Goal: Transaction & Acquisition: Purchase product/service

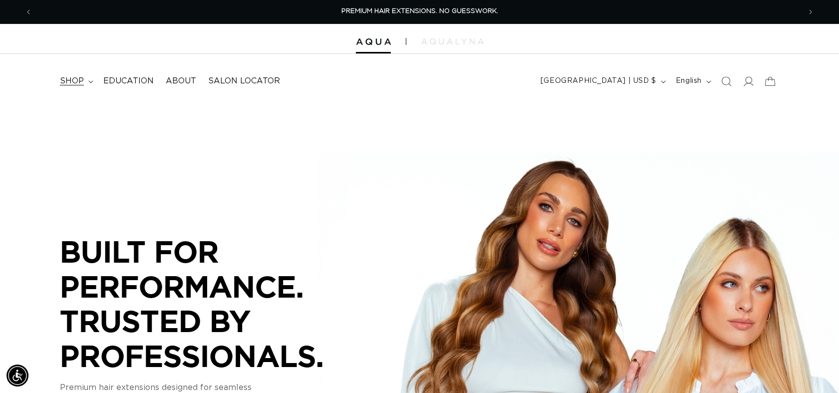
click at [65, 84] on span "shop" at bounding box center [72, 81] width 24 height 10
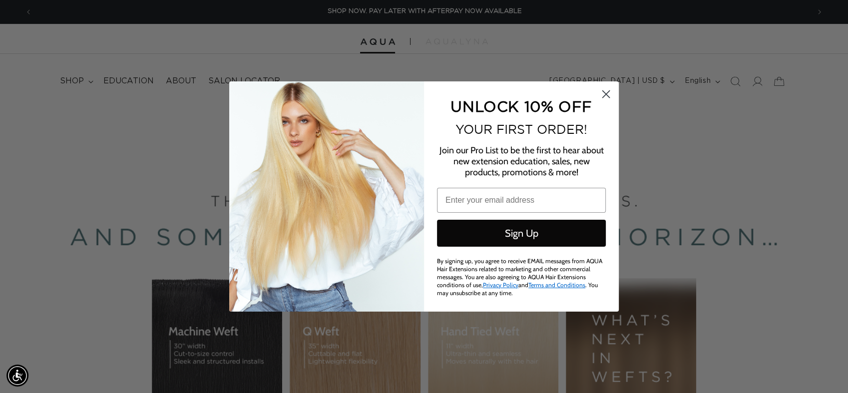
click at [88, 242] on div "Close dialog UNLOCK 10% OFF YOUR FIRST ORDER! Join our Pro List to be the first…" at bounding box center [424, 196] width 848 height 393
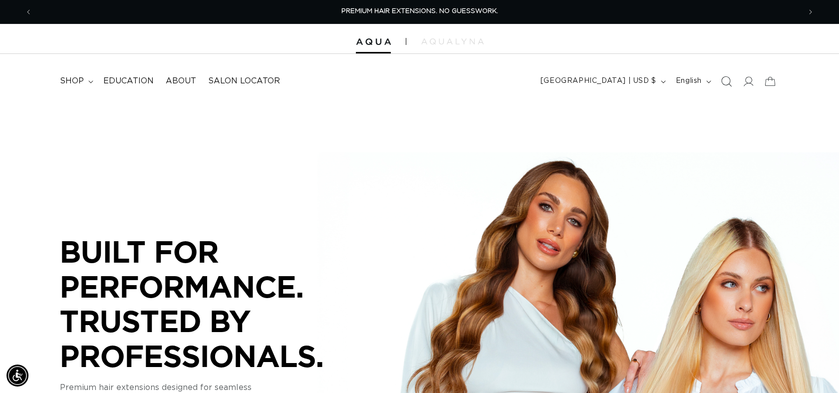
click at [729, 82] on icon "Search" at bounding box center [726, 81] width 10 height 10
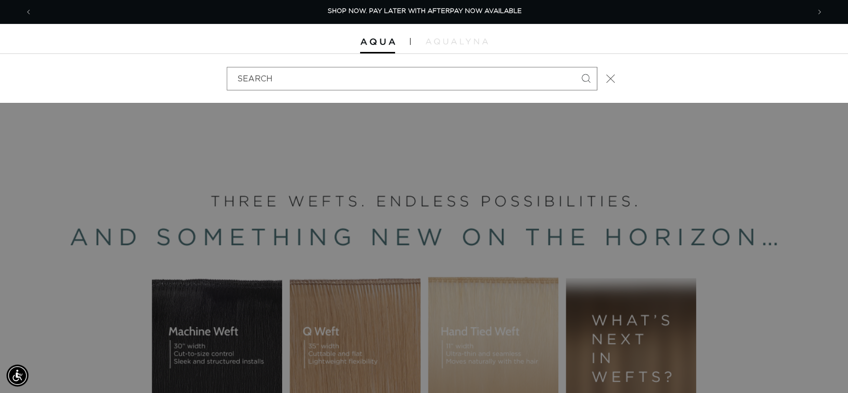
click at [608, 82] on icon "Close" at bounding box center [610, 78] width 9 height 9
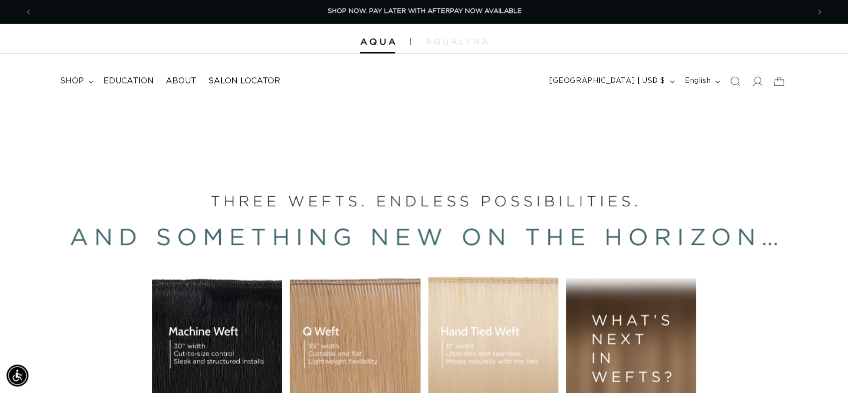
scroll to position [0, 768]
click at [771, 80] on icon at bounding box center [770, 80] width 23 height 23
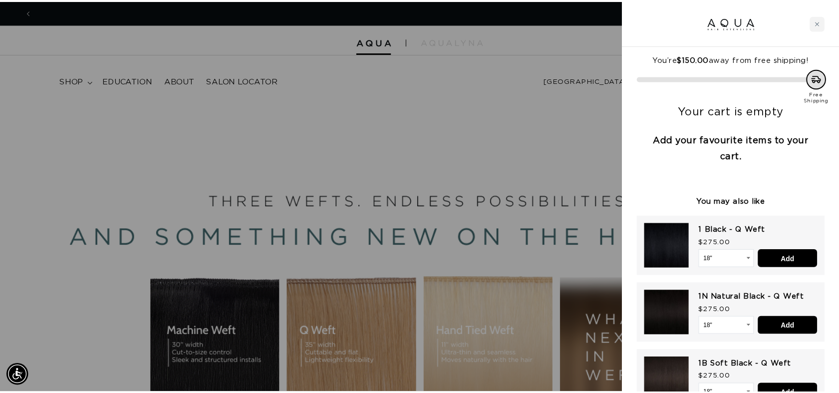
scroll to position [0, 1554]
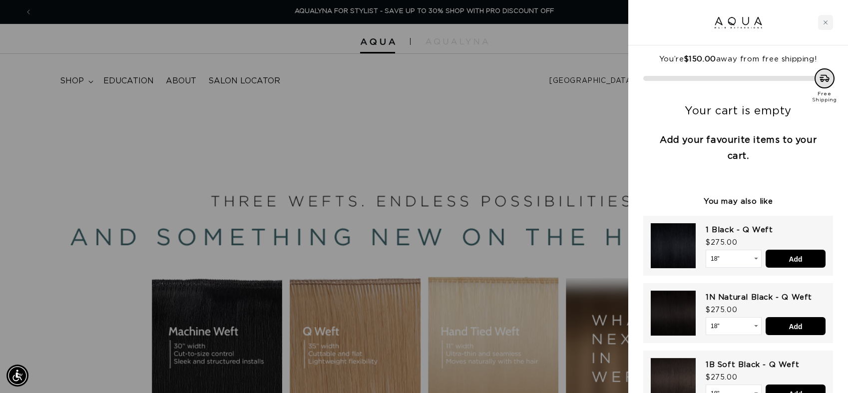
click at [450, 100] on div at bounding box center [424, 196] width 848 height 393
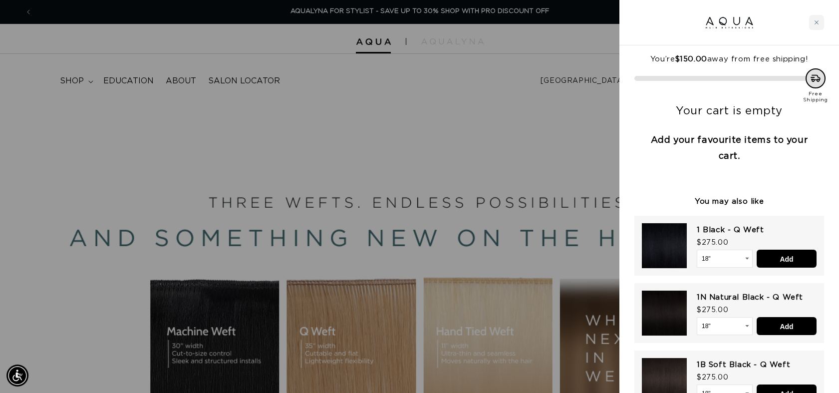
scroll to position [0, 1537]
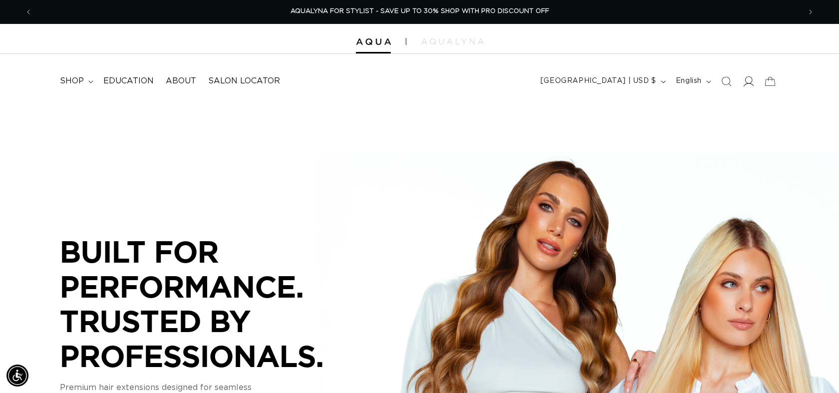
click at [748, 83] on icon at bounding box center [749, 81] width 10 height 10
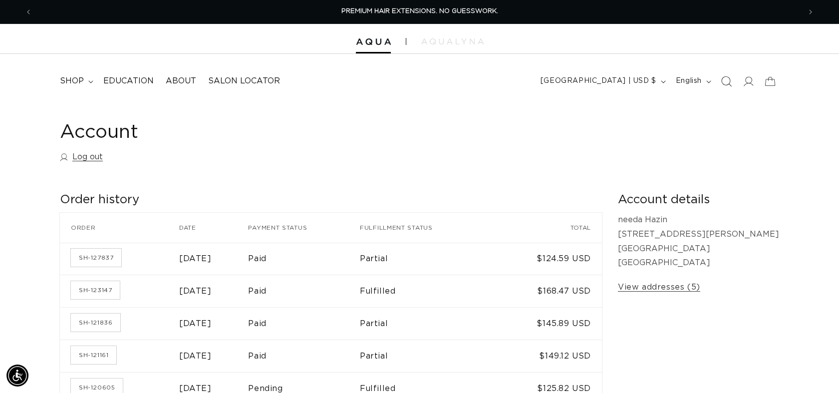
click at [723, 83] on icon "Search" at bounding box center [726, 81] width 10 height 10
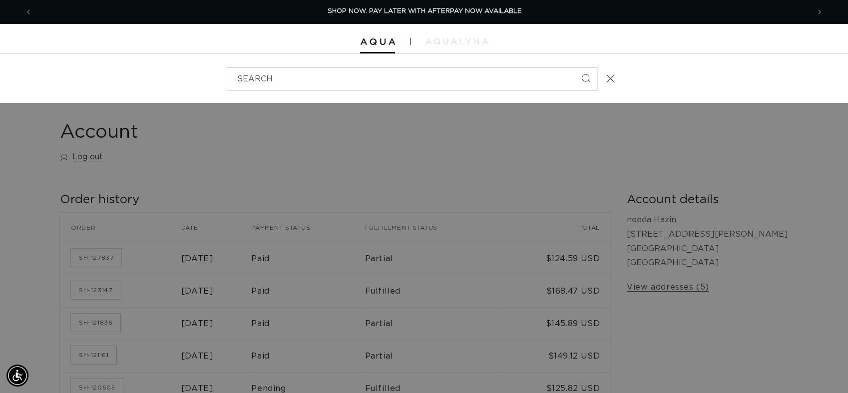
click at [738, 52] on div at bounding box center [424, 39] width 848 height 30
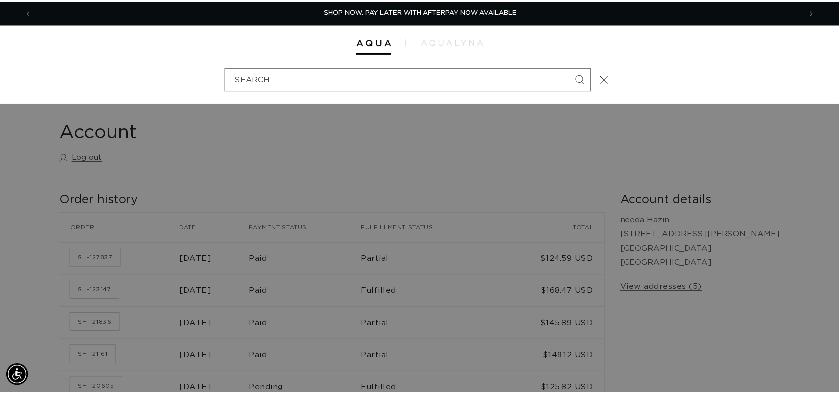
scroll to position [0, 768]
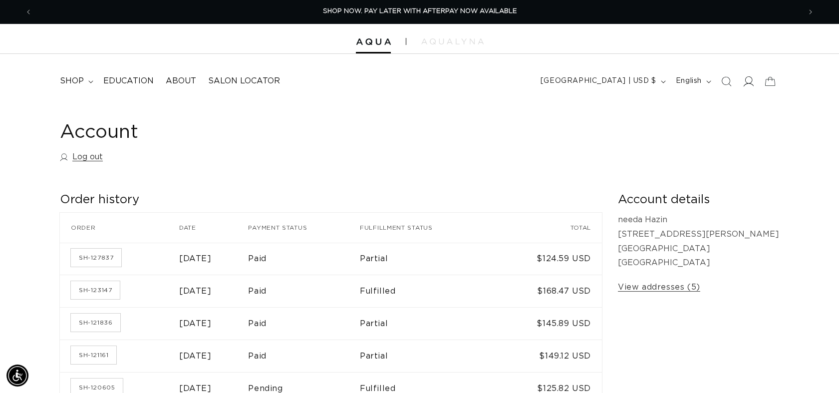
click at [742, 82] on span at bounding box center [749, 81] width 22 height 22
click at [770, 83] on icon at bounding box center [770, 80] width 23 height 23
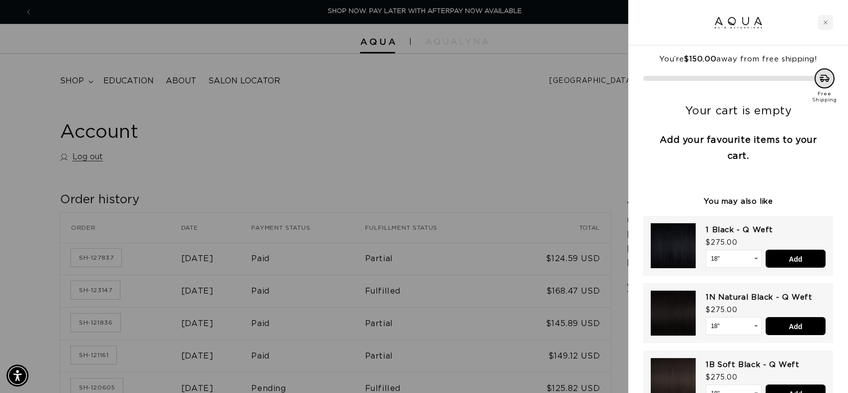
click at [501, 81] on div at bounding box center [424, 196] width 848 height 393
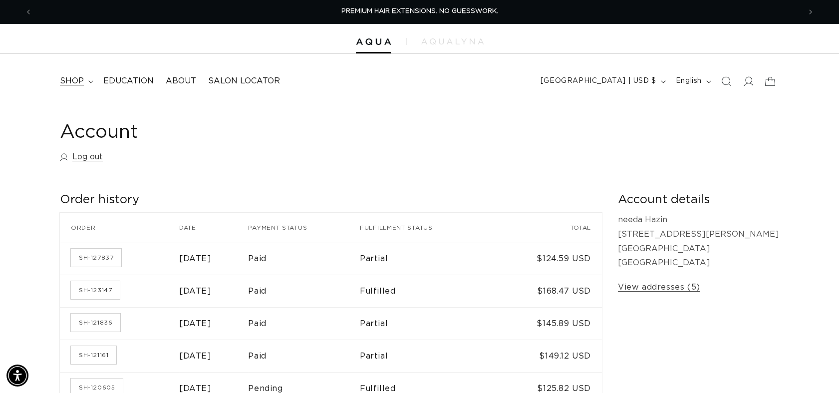
click at [88, 86] on summary "shop" at bounding box center [75, 81] width 43 height 22
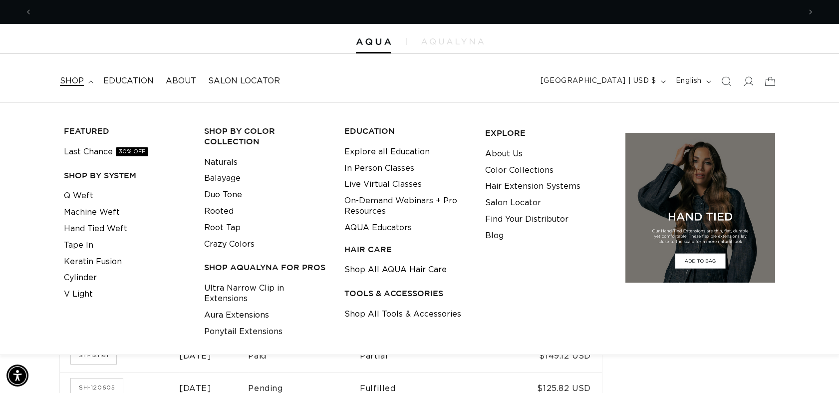
scroll to position [0, 768]
click at [80, 243] on link "Tape In" at bounding box center [78, 245] width 29 height 16
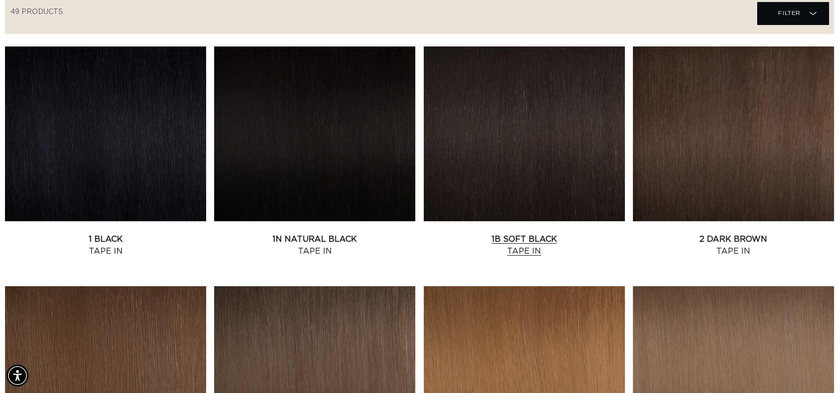
click at [553, 233] on link "1B Soft Black Tape In" at bounding box center [524, 245] width 201 height 24
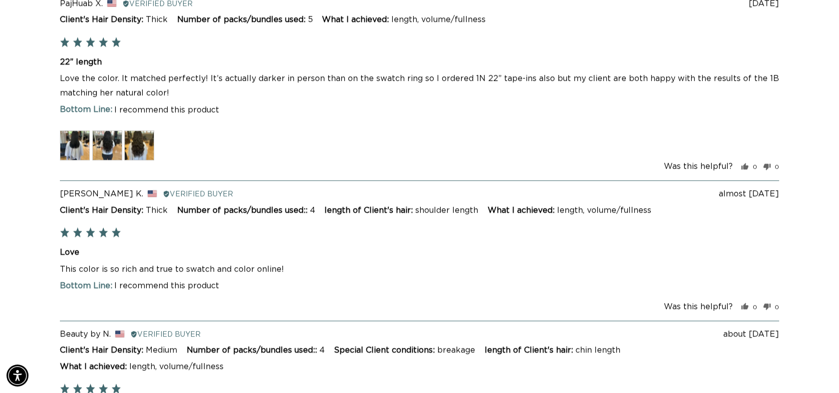
click at [108, 139] on img at bounding box center [107, 145] width 30 height 30
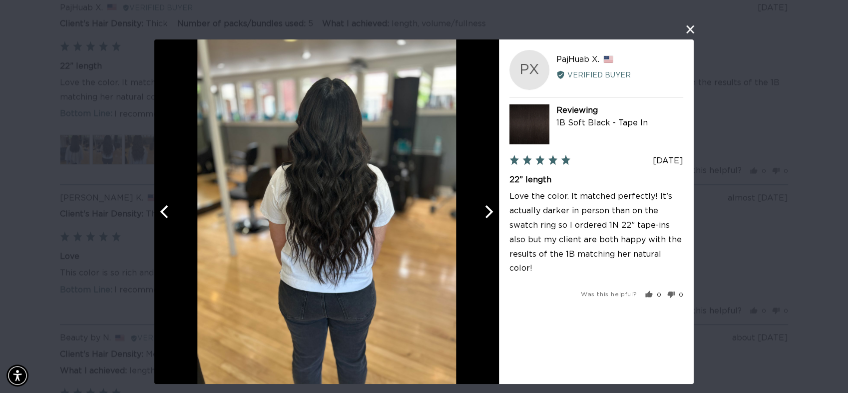
scroll to position [0, 1554]
click at [695, 24] on button "close this modal window" at bounding box center [690, 29] width 12 height 12
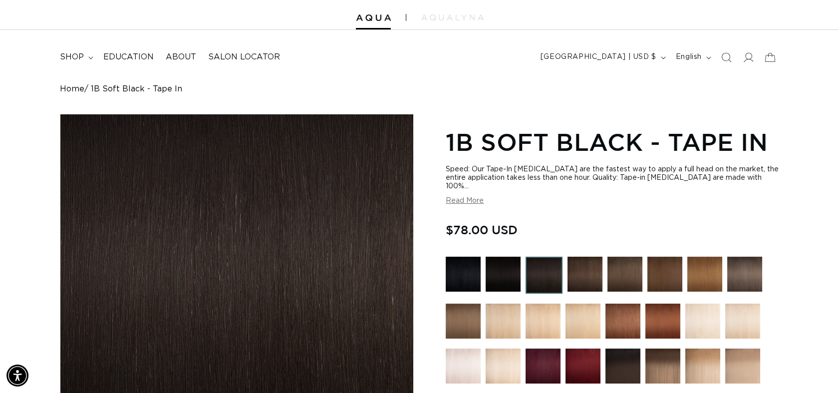
scroll to position [0, 1537]
